Goal: Information Seeking & Learning: Learn about a topic

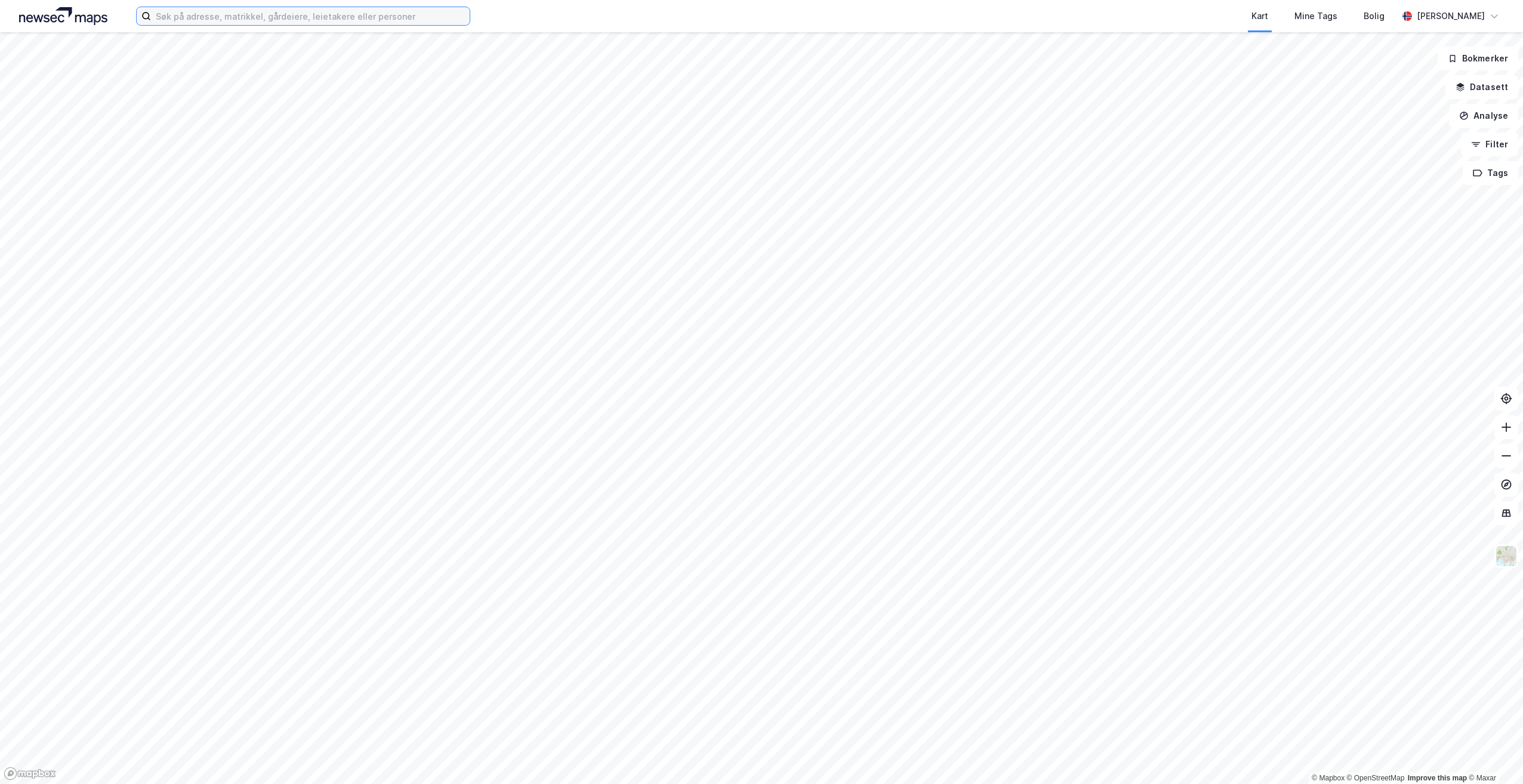
click at [296, 15] on input at bounding box center [311, 16] width 319 height 18
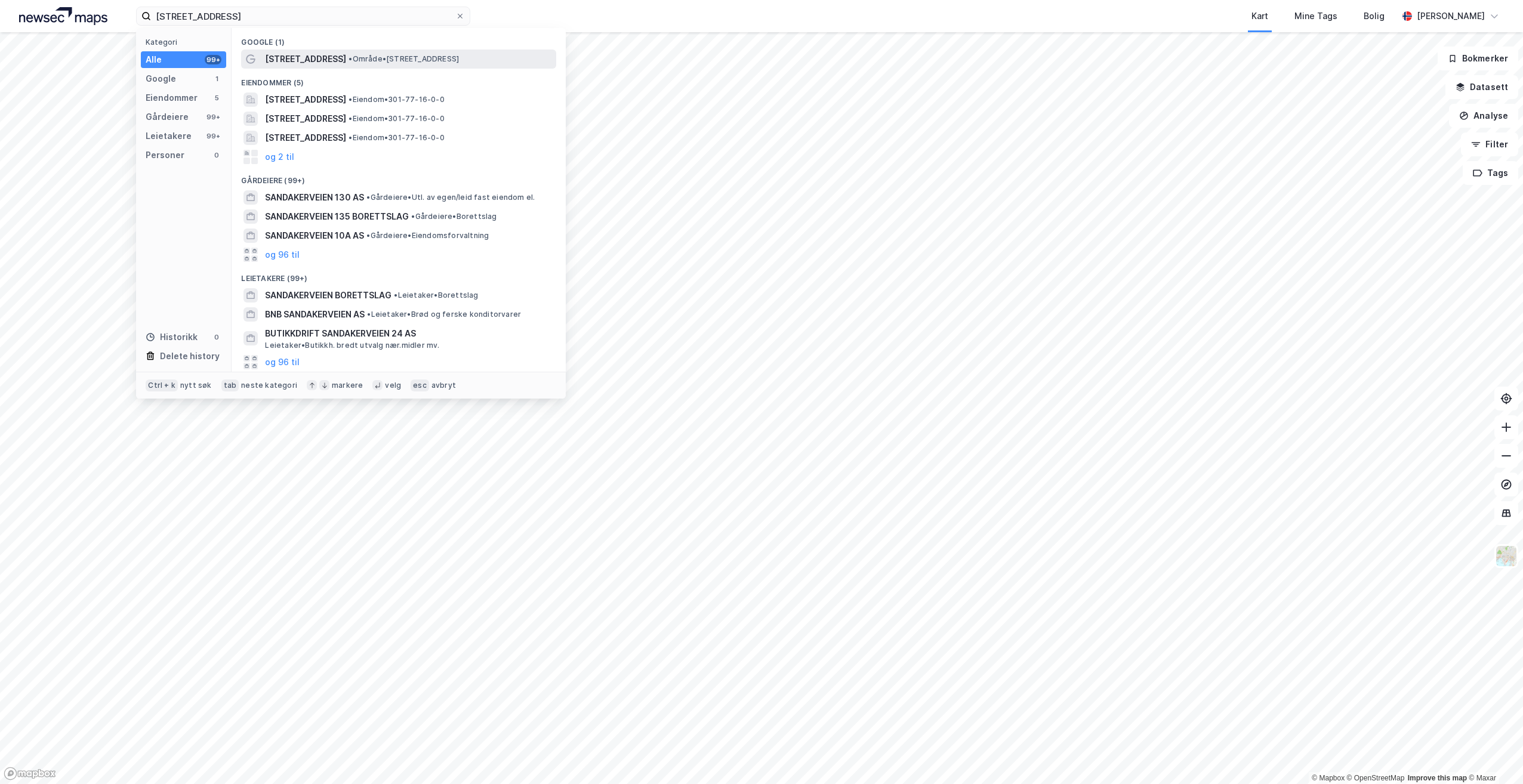
click at [336, 57] on span "[STREET_ADDRESS]" at bounding box center [305, 59] width 81 height 14
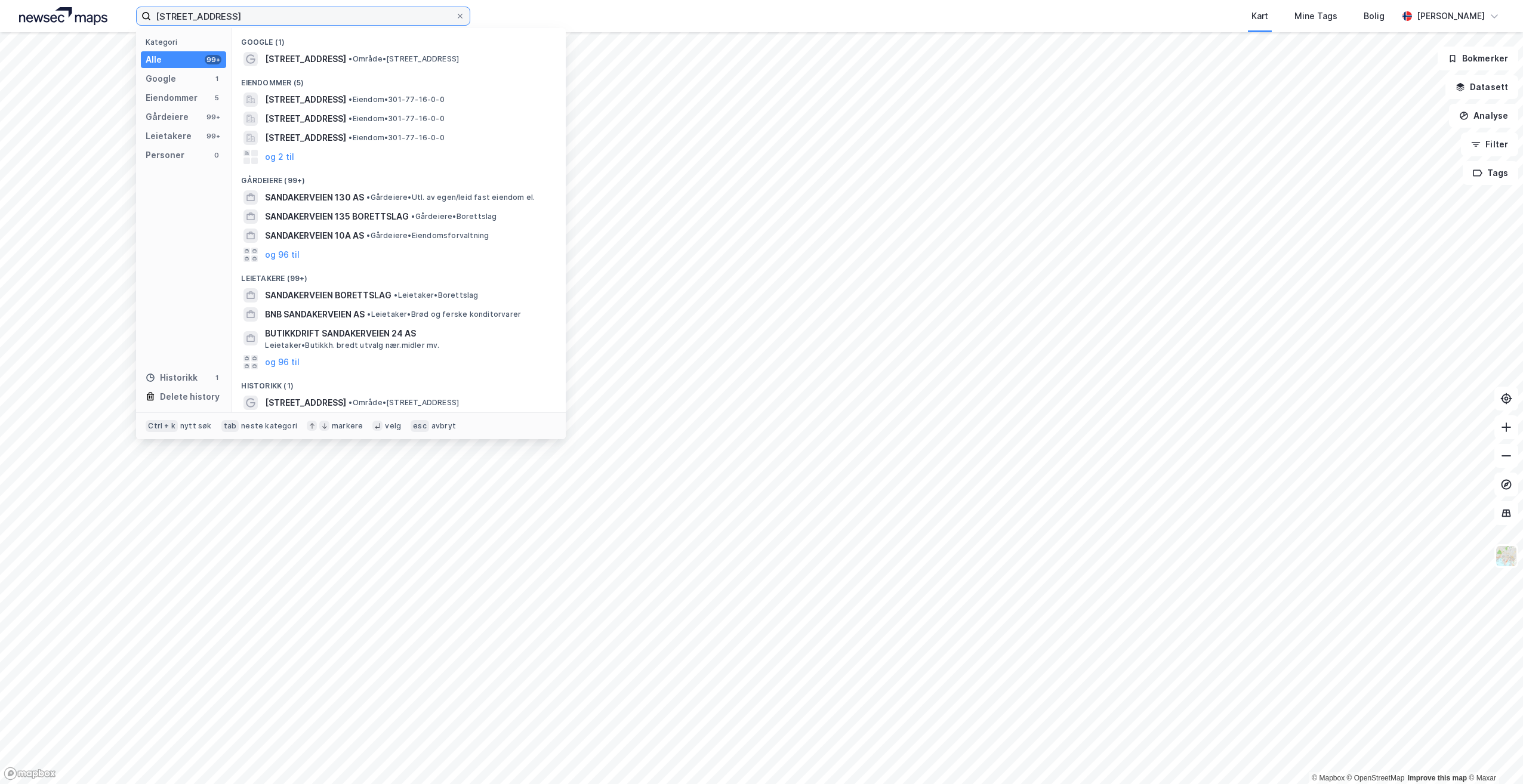
click at [265, 14] on input "[STREET_ADDRESS]" at bounding box center [304, 16] width 304 height 18
click at [283, 95] on span "[STREET_ADDRESS]" at bounding box center [305, 100] width 81 height 14
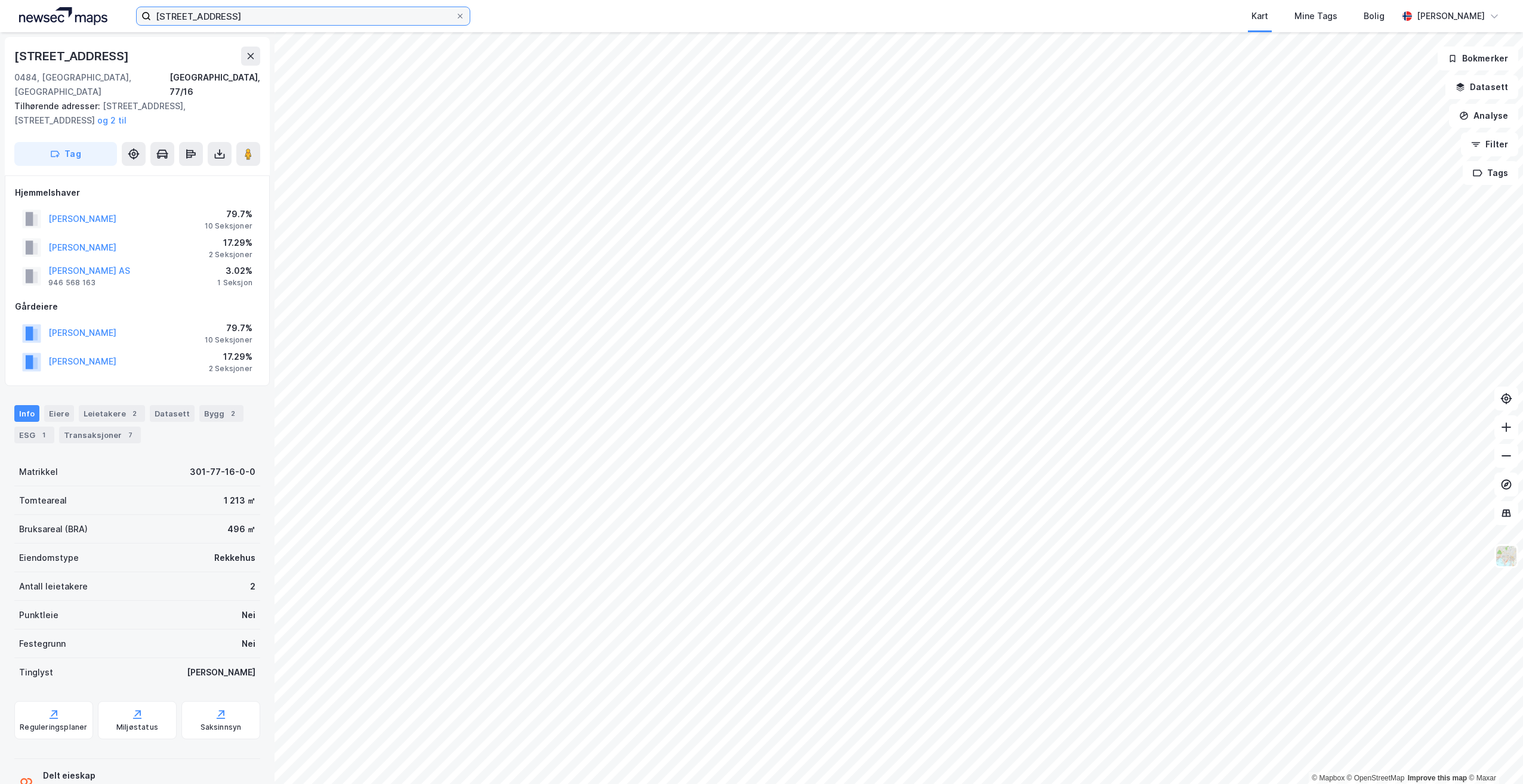
click at [242, 18] on input "[STREET_ADDRESS]" at bounding box center [304, 16] width 304 height 18
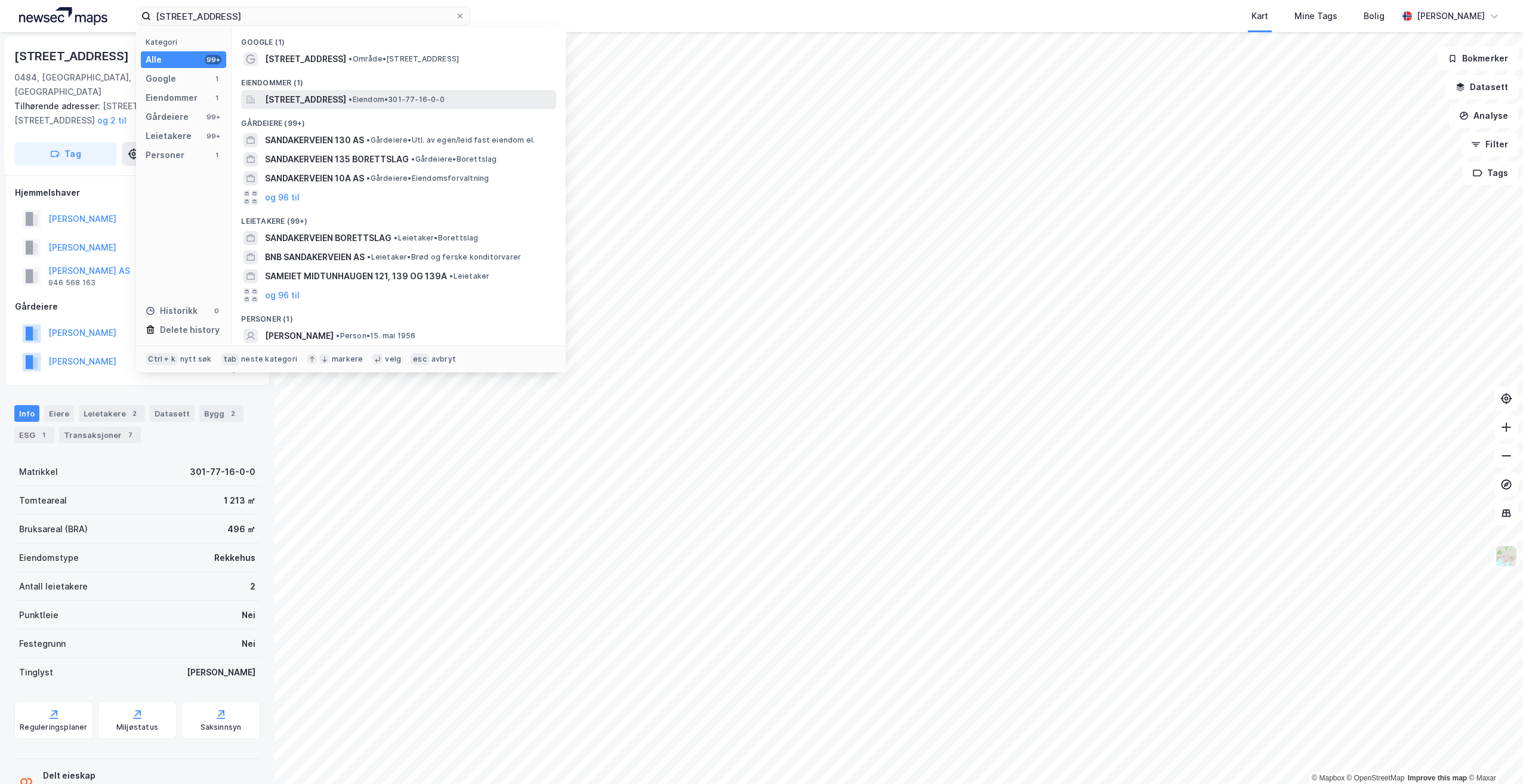
click at [334, 98] on span "[STREET_ADDRESS]" at bounding box center [305, 100] width 81 height 14
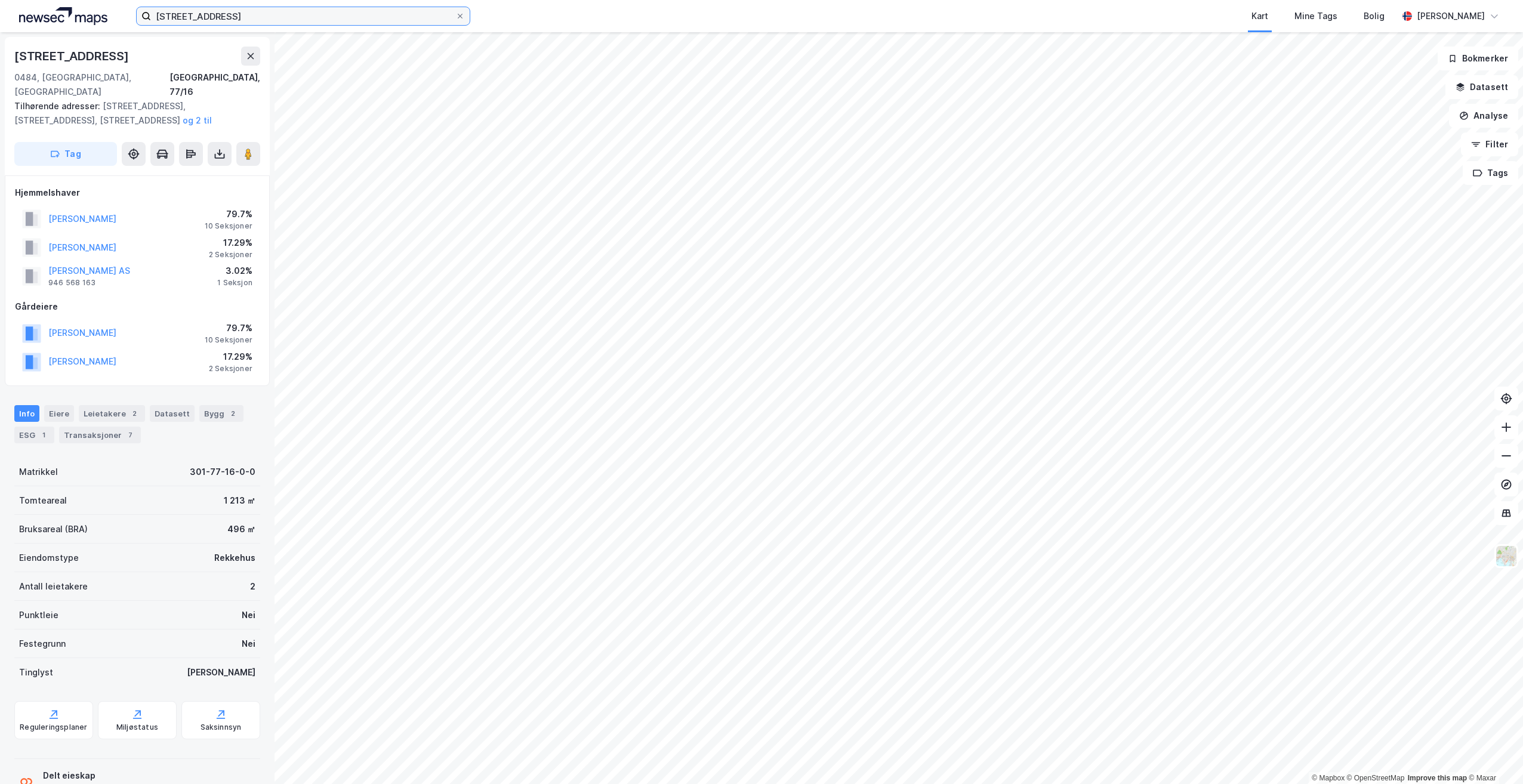
click at [242, 15] on input "[STREET_ADDRESS]" at bounding box center [304, 16] width 304 height 18
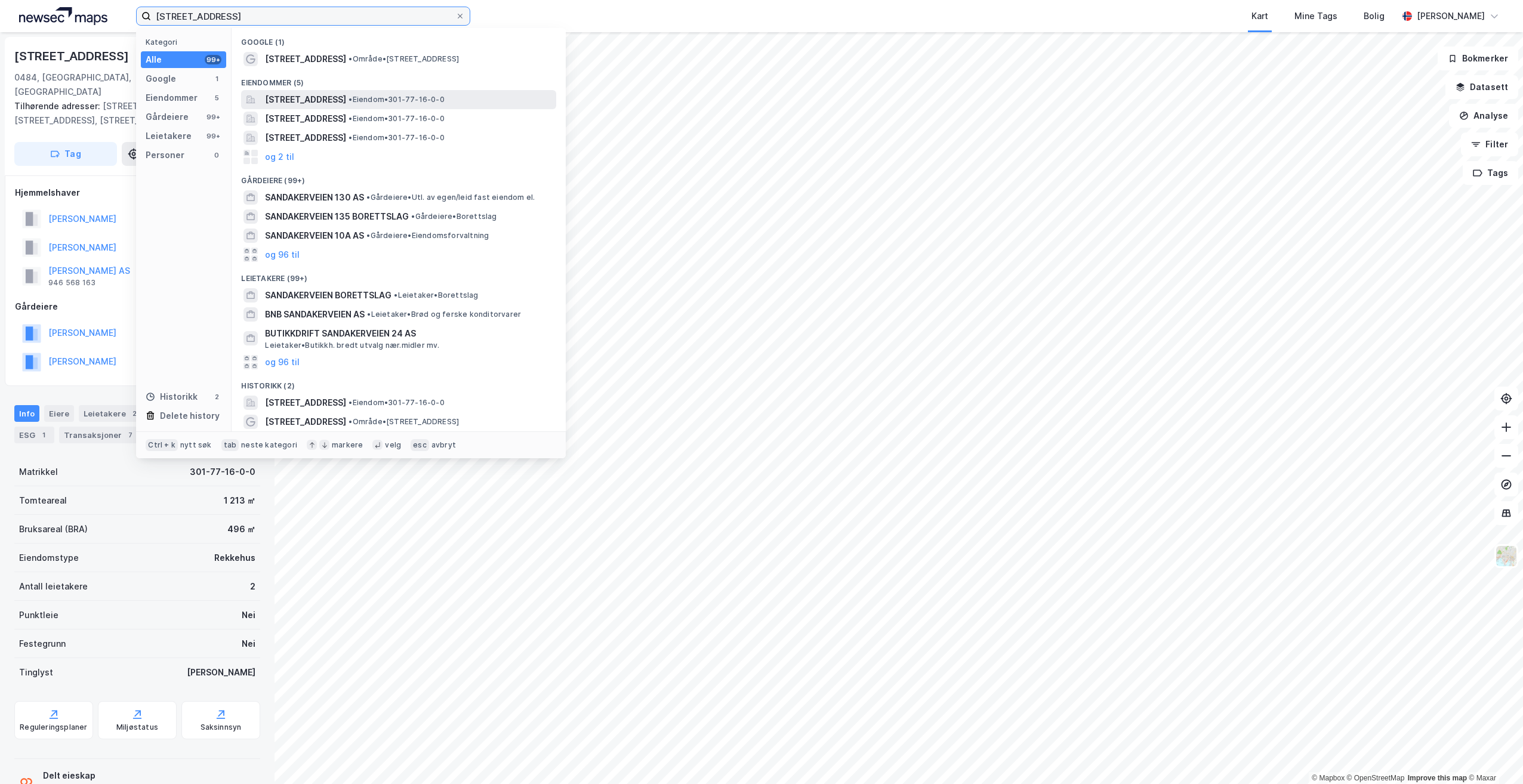
type input "[STREET_ADDRESS]"
click at [344, 101] on span "[STREET_ADDRESS]" at bounding box center [305, 100] width 81 height 14
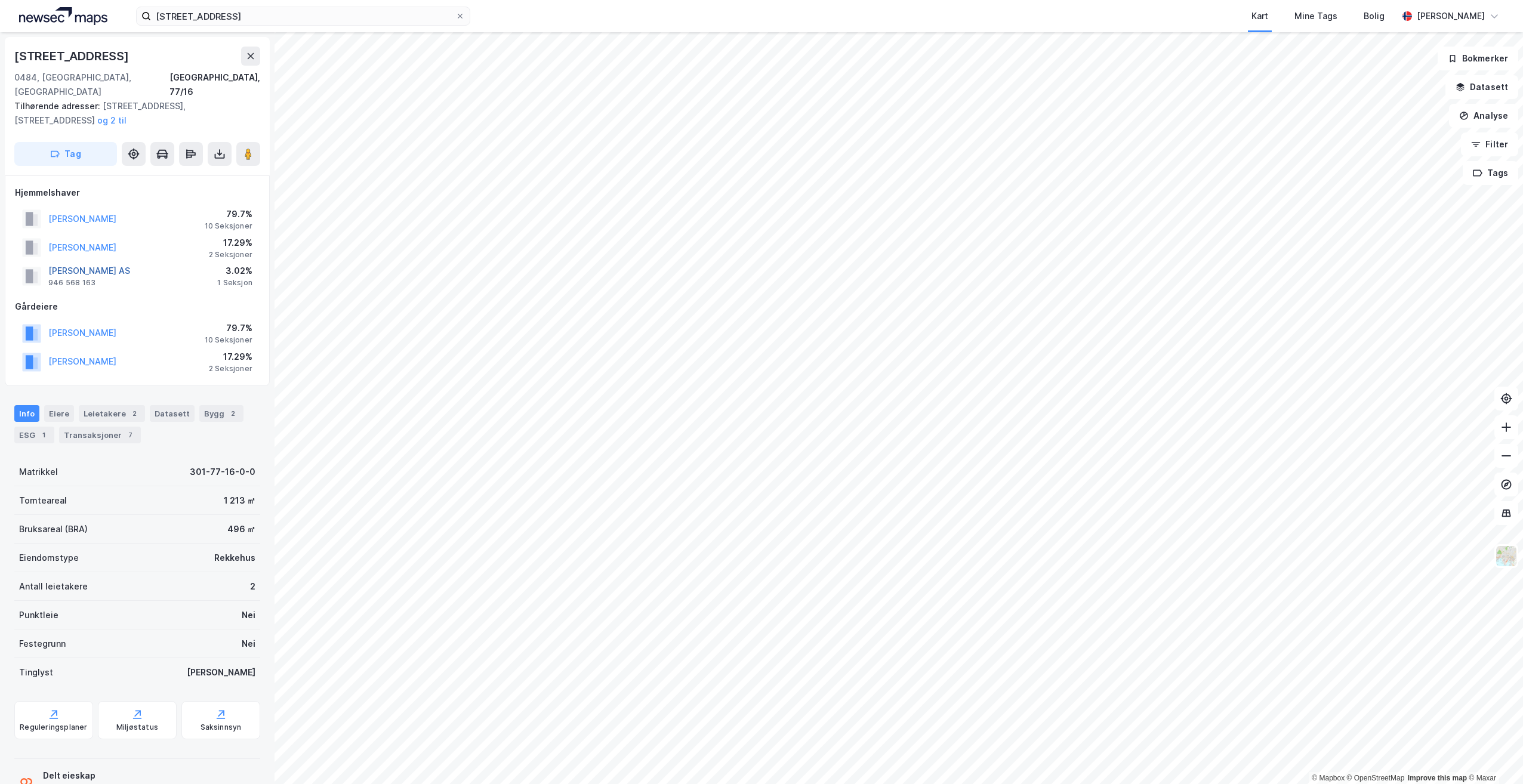
click at [0, 0] on button "[PERSON_NAME] AS" at bounding box center [0, 0] width 0 height 0
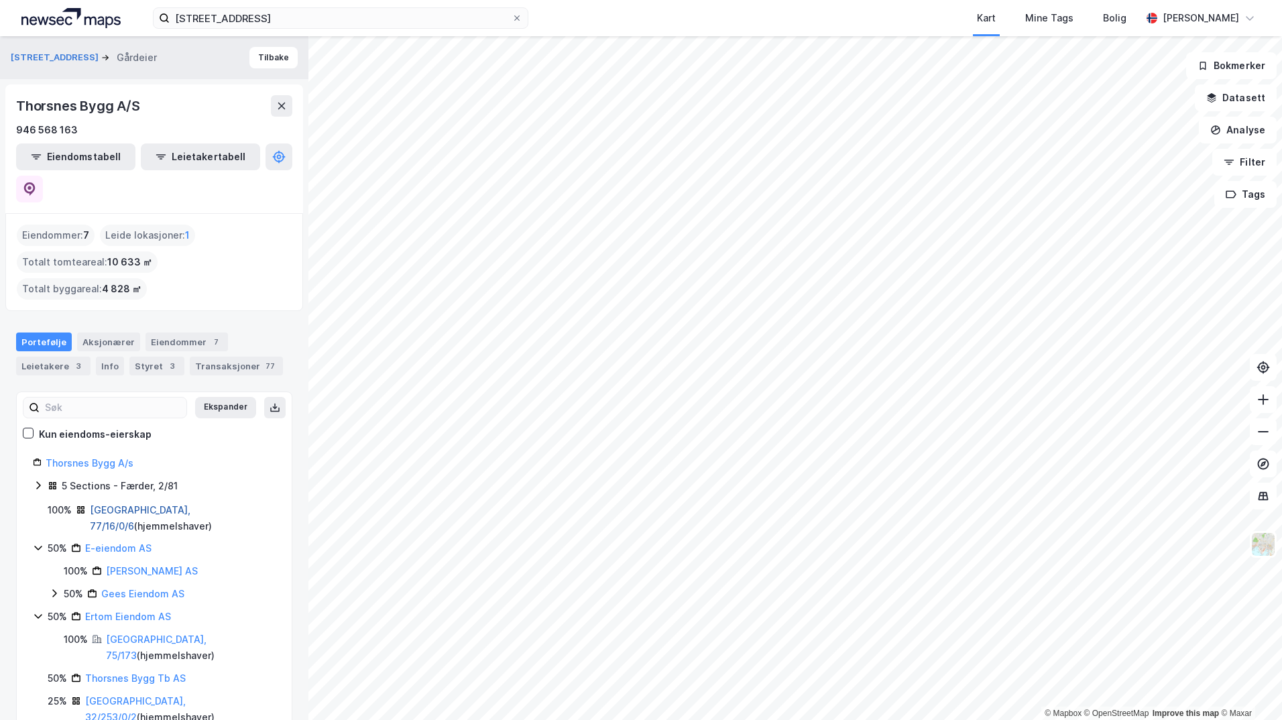
click at [101, 504] on link "[GEOGRAPHIC_DATA], 77/16/0/6" at bounding box center [140, 517] width 101 height 27
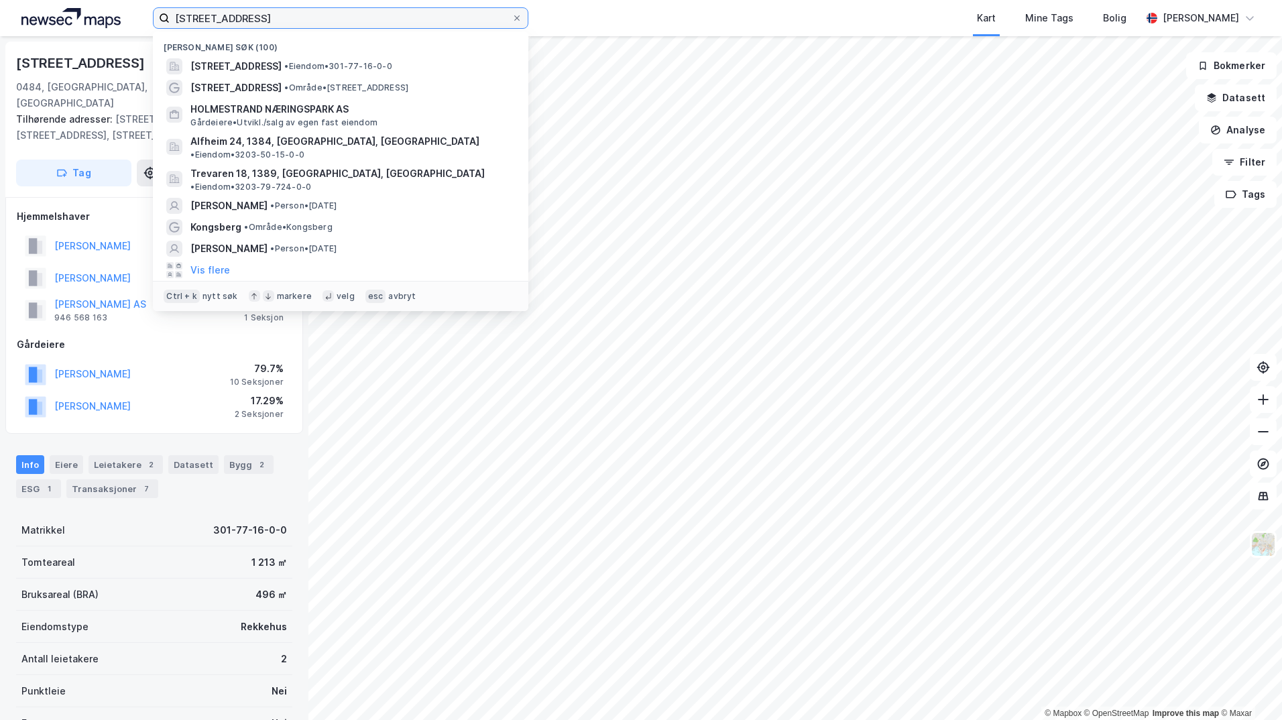
click at [283, 15] on input "[STREET_ADDRESS]" at bounding box center [341, 18] width 342 height 20
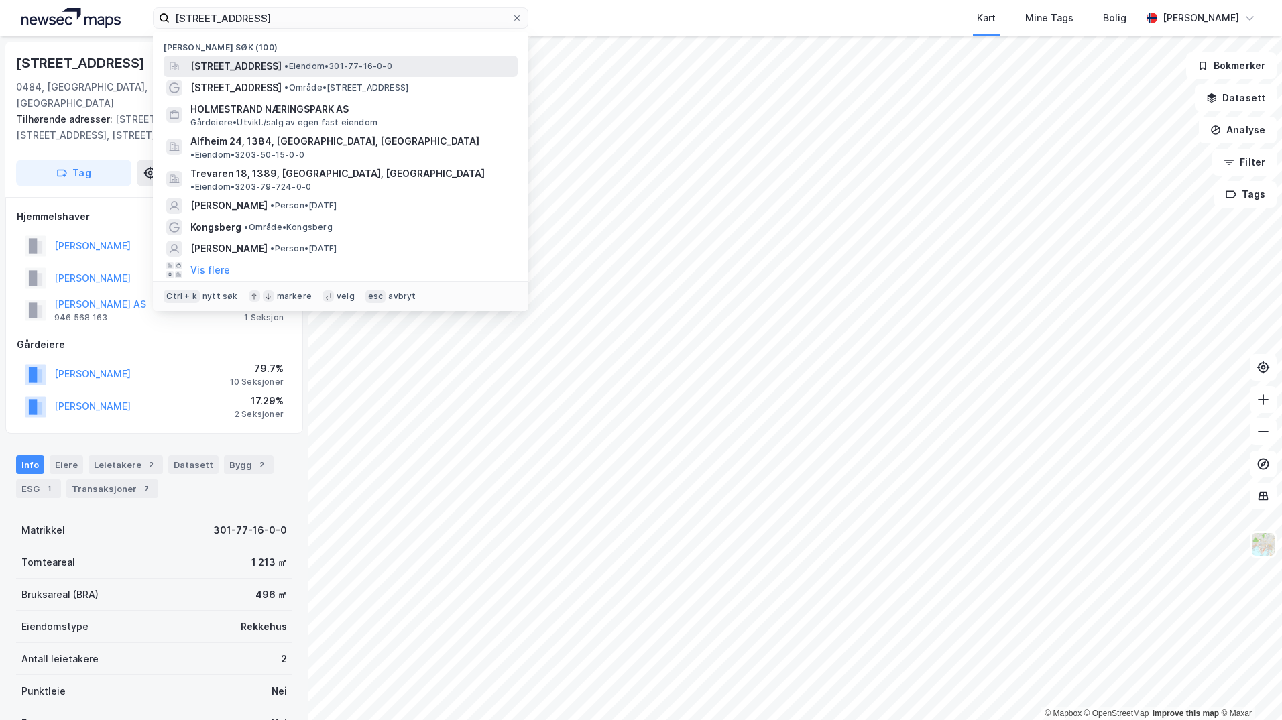
click at [272, 63] on span "[STREET_ADDRESS]" at bounding box center [235, 66] width 91 height 16
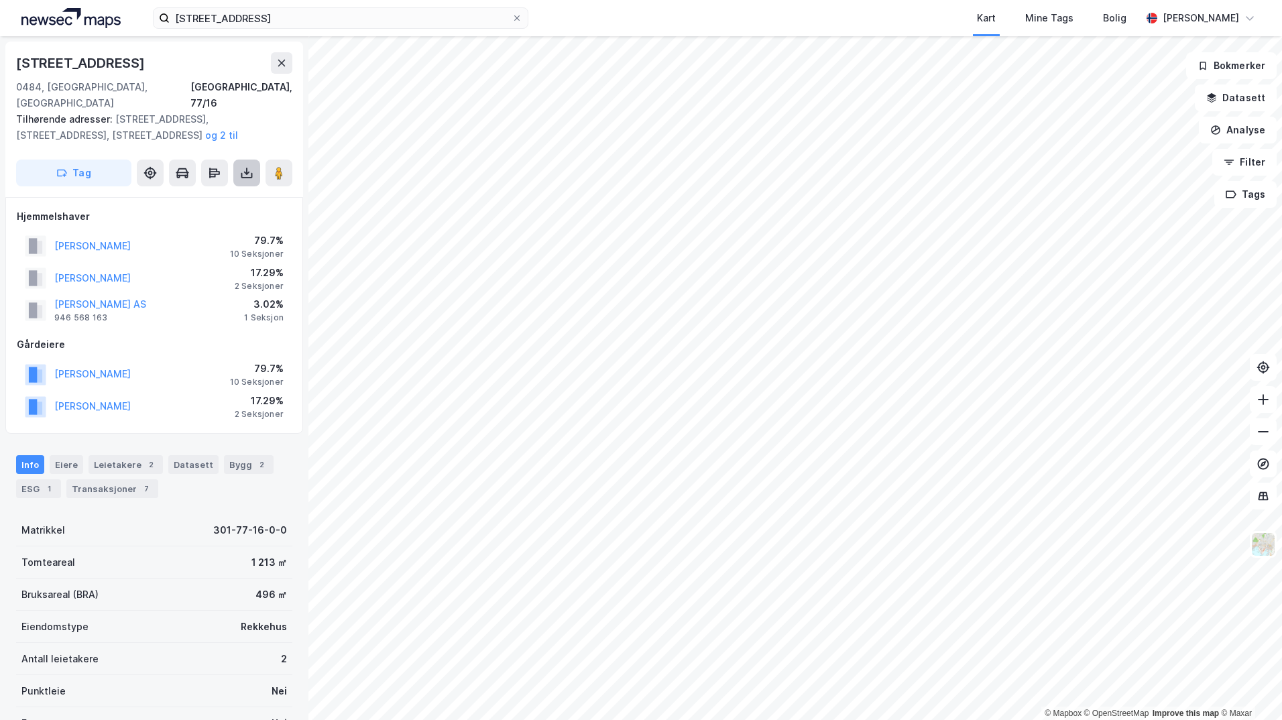
click at [247, 166] on icon at bounding box center [246, 172] width 13 height 13
click at [103, 480] on div "Transaksjoner 7" at bounding box center [112, 489] width 92 height 19
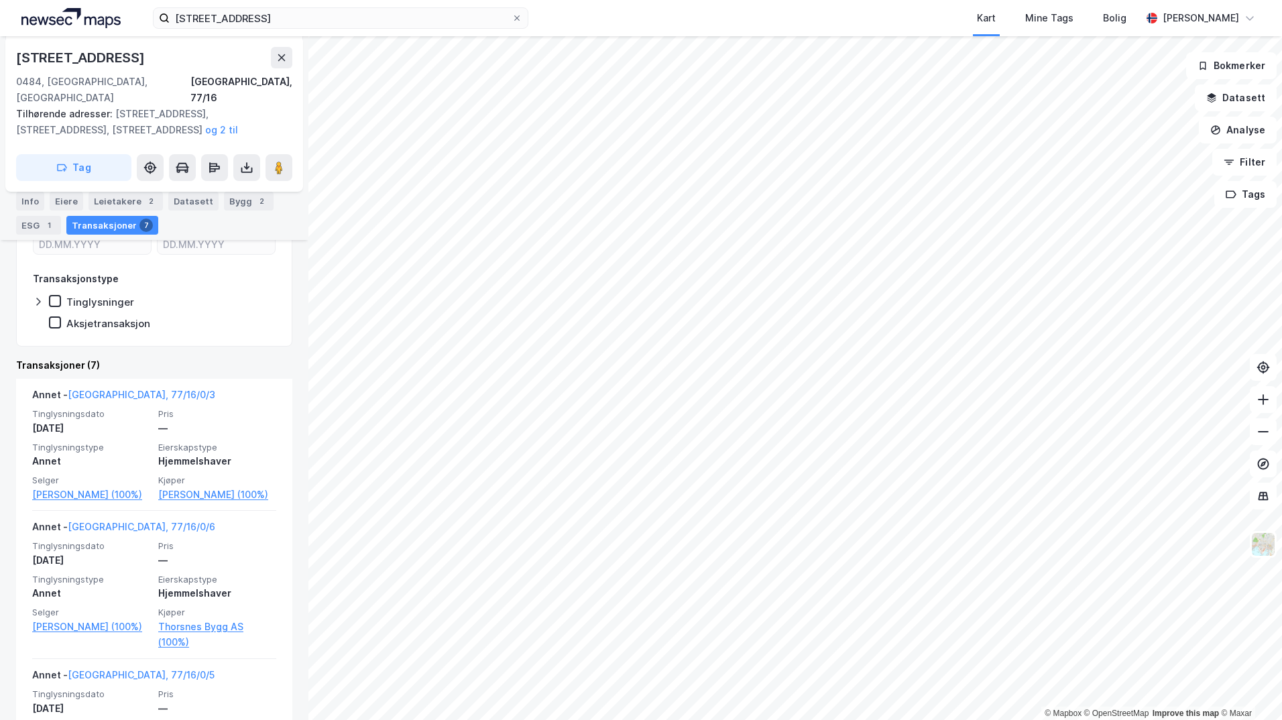
scroll to position [392, 0]
